Goal: Information Seeking & Learning: Check status

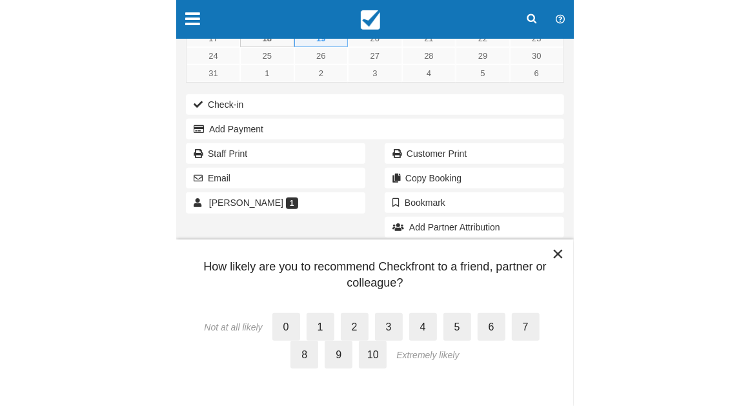
scroll to position [102, 0]
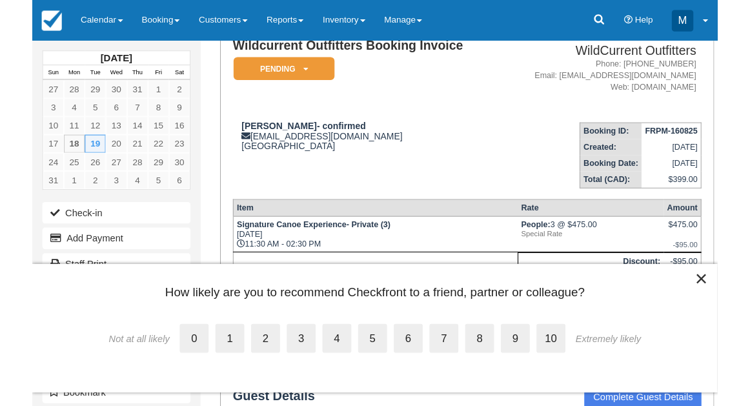
click at [52, 13] on link "Calendar" at bounding box center [66, 19] width 59 height 39
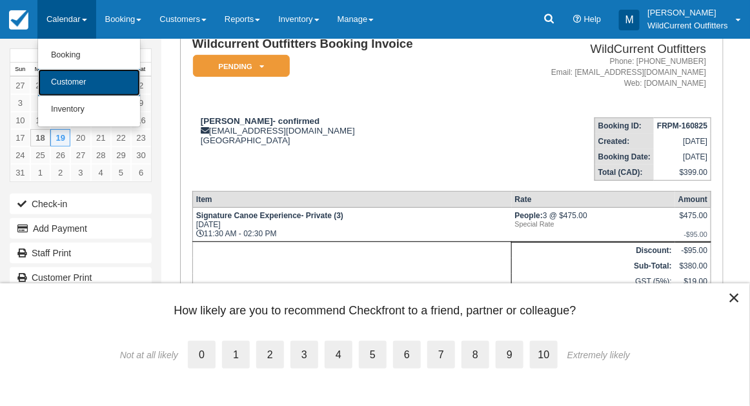
click at [65, 79] on link "Customer" at bounding box center [89, 82] width 102 height 27
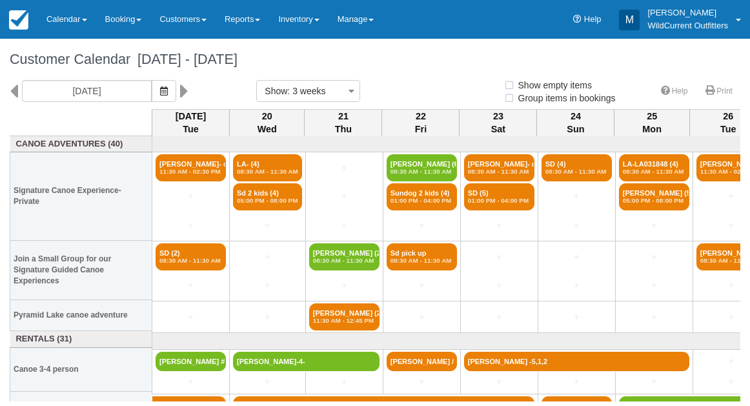
select select
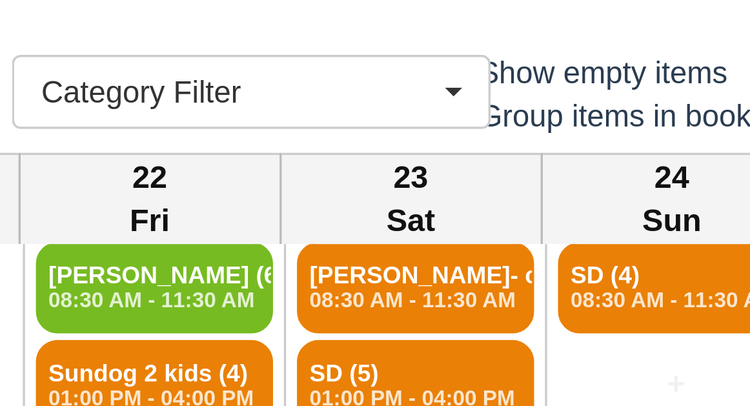
scroll to position [15, 0]
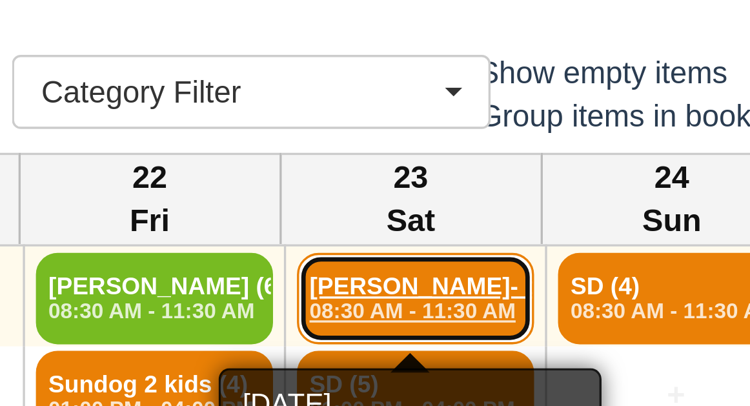
click at [478, 150] on link "Linda Varghese- conf (4) 08:30 AM - 11:30 AM" at bounding box center [499, 152] width 70 height 27
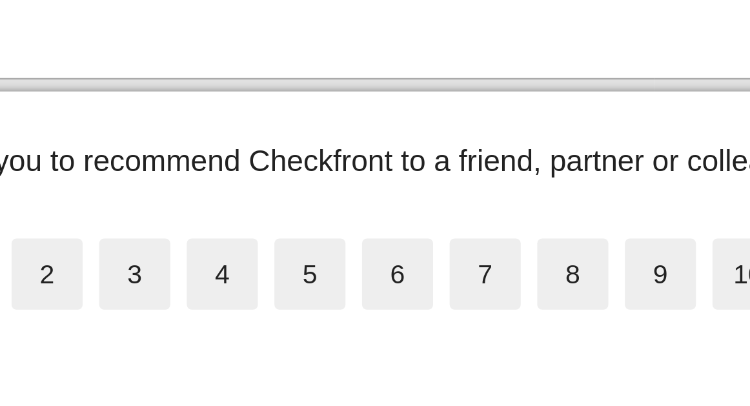
scroll to position [14, 0]
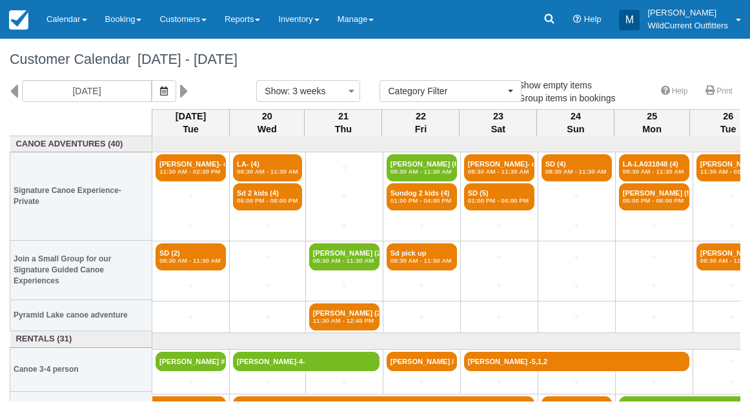
select select
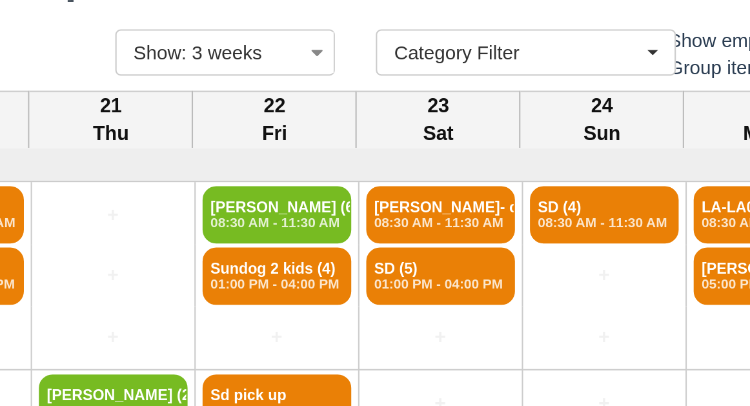
scroll to position [1, 89]
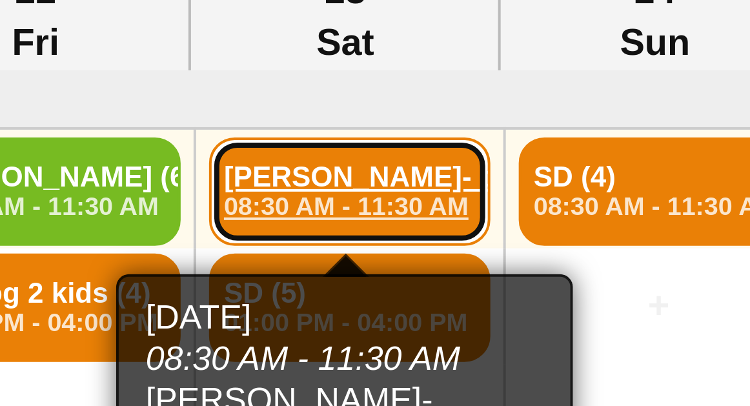
click at [392, 164] on link "Linda Varghese- conf (4) 08:30 AM - 11:30 AM" at bounding box center [410, 166] width 70 height 27
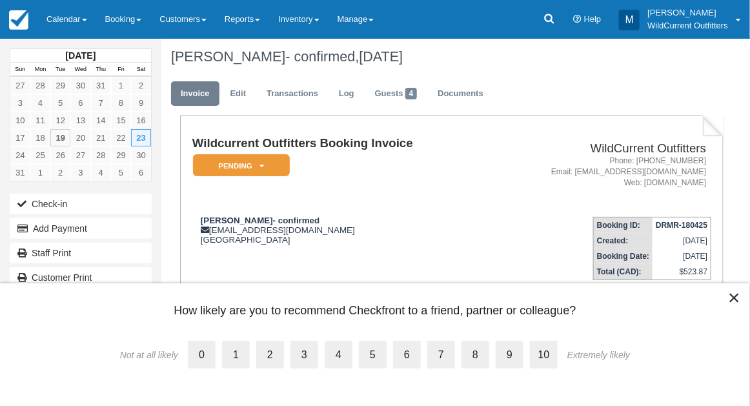
scroll to position [21, 0]
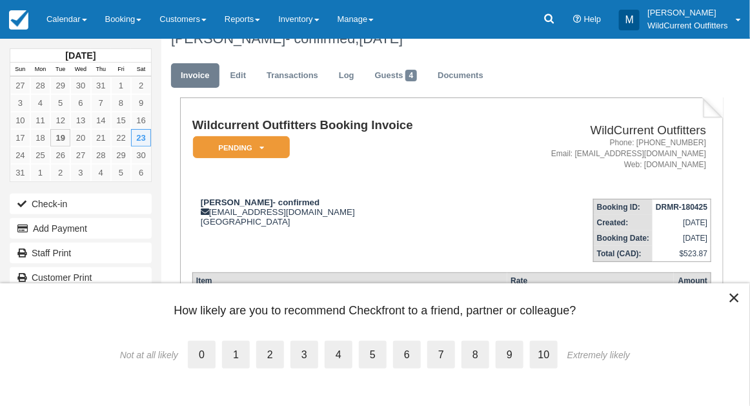
click at [734, 295] on button "×" at bounding box center [734, 297] width 12 height 21
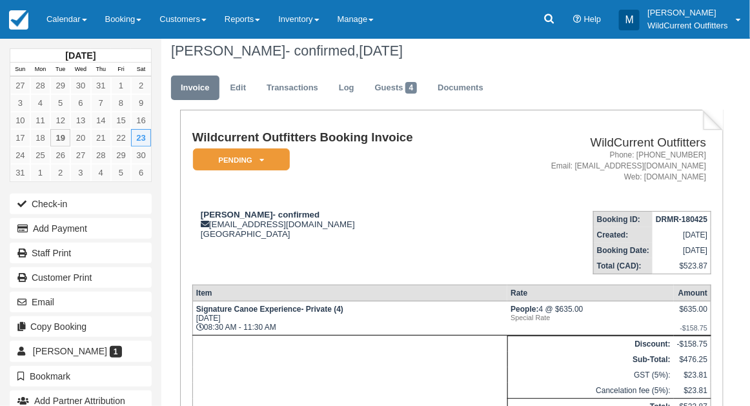
scroll to position [0, 0]
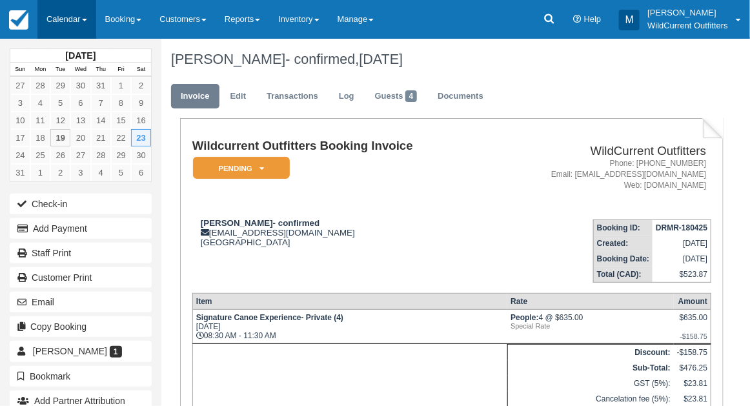
click at [58, 11] on link "Calendar" at bounding box center [66, 19] width 59 height 39
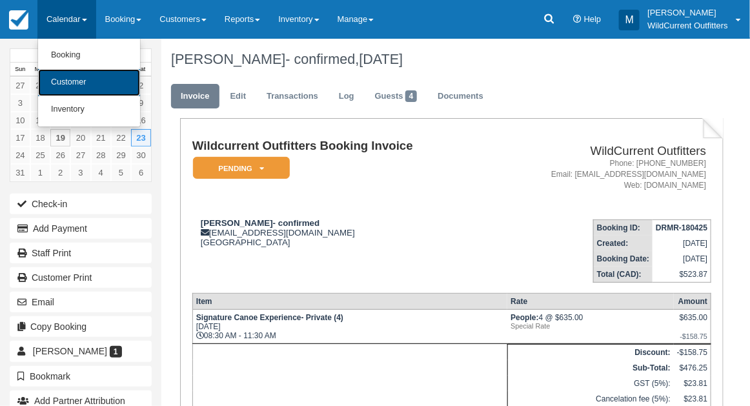
click at [54, 80] on link "Customer" at bounding box center [89, 82] width 102 height 27
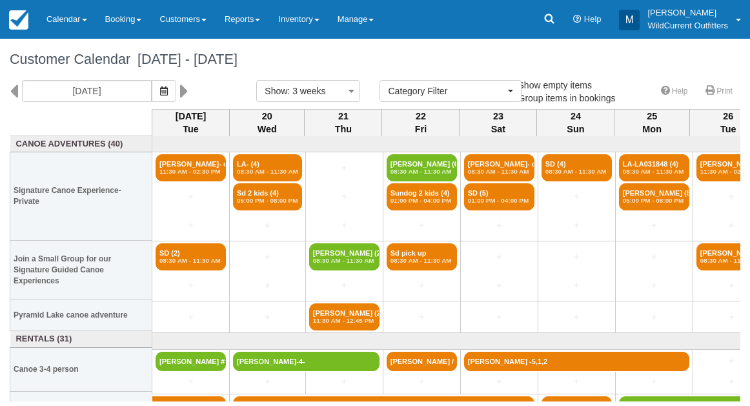
select select
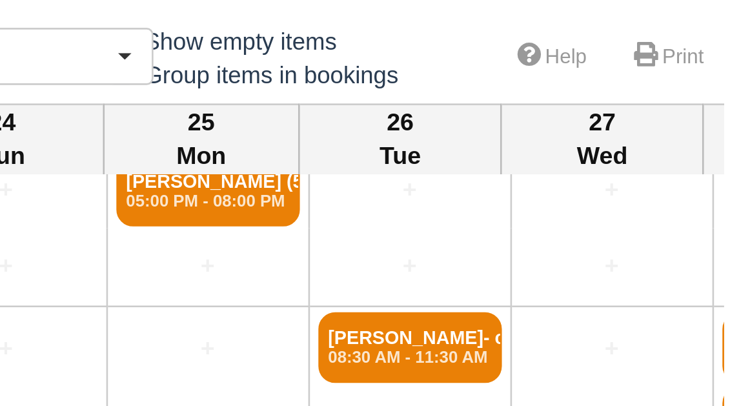
scroll to position [55, 112]
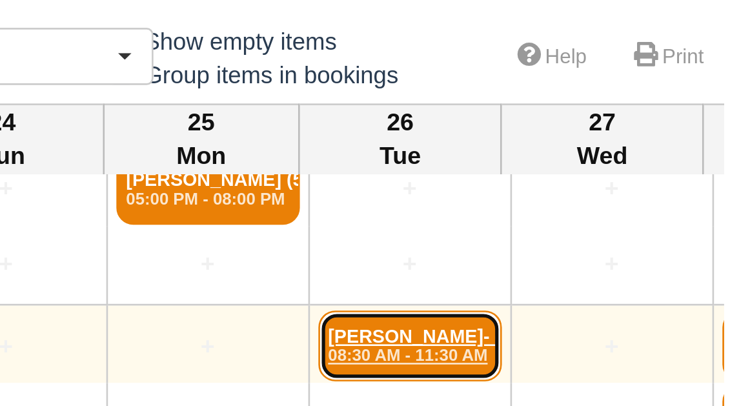
click at [632, 202] on em "08:30 AM - 11:30 AM" at bounding box center [620, 206] width 63 height 8
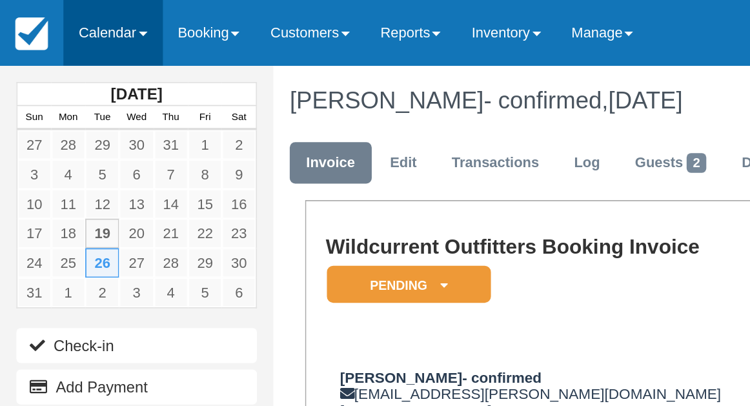
click at [59, 15] on link "Calendar" at bounding box center [66, 19] width 59 height 39
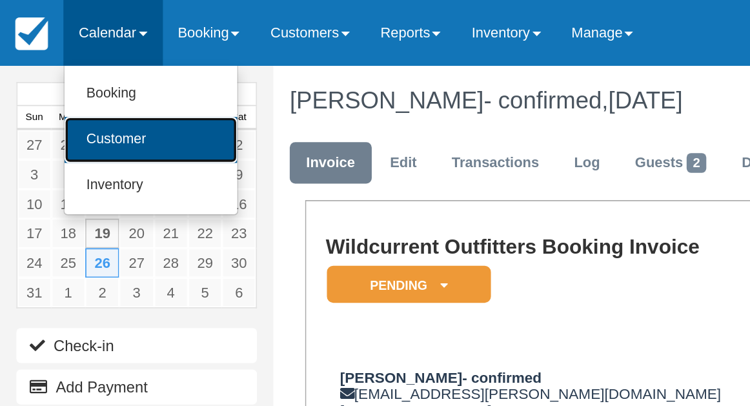
click at [65, 81] on link "Customer" at bounding box center [89, 82] width 102 height 27
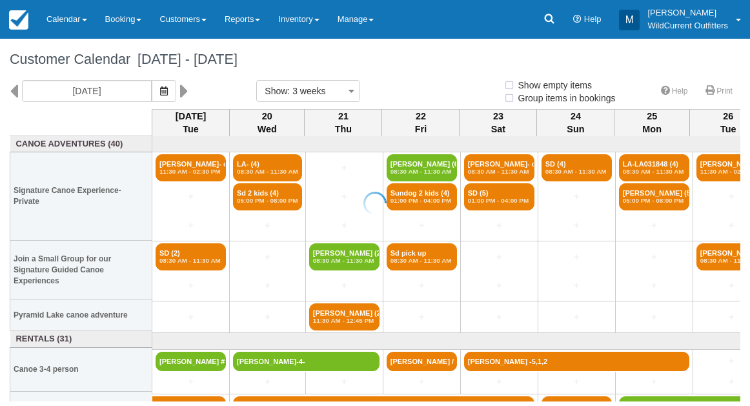
select select
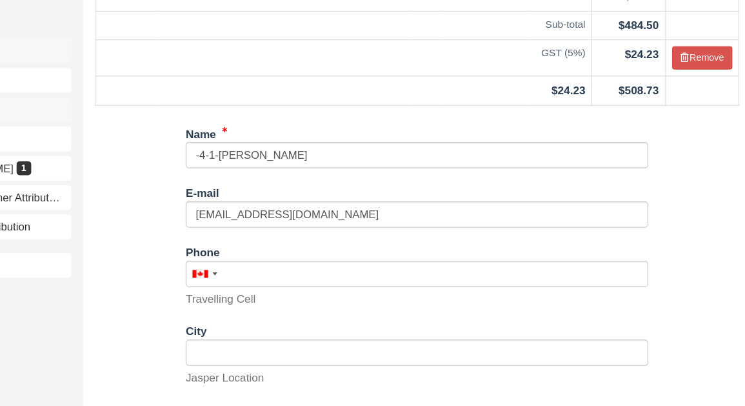
scroll to position [306, 0]
